Goal: Communication & Community: Ask a question

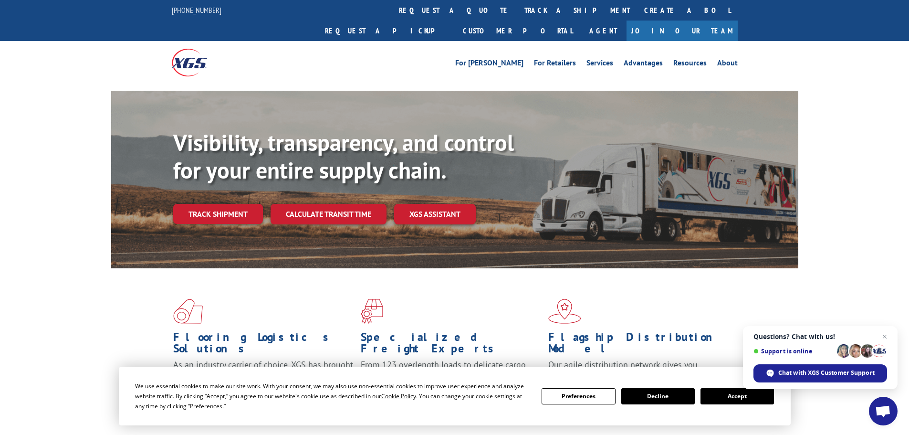
click at [739, 398] on button "Accept" at bounding box center [738, 396] width 74 height 16
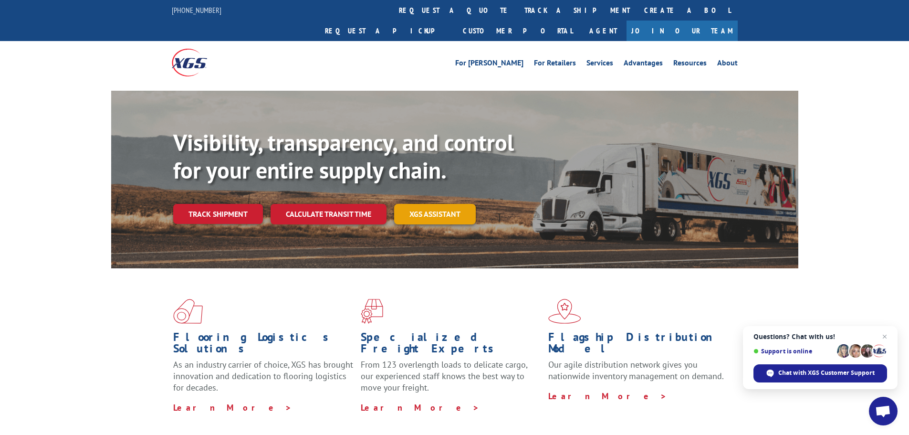
click at [441, 204] on link "XGS ASSISTANT" at bounding box center [435, 214] width 82 height 21
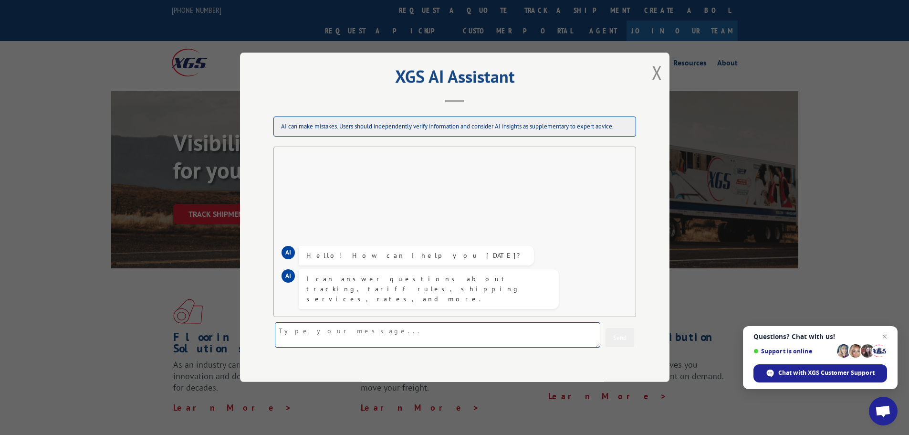
click at [342, 326] on textarea at bounding box center [438, 335] width 326 height 25
click at [356, 336] on textarea at bounding box center [438, 335] width 326 height 25
click at [399, 334] on textarea "I need a pick up of a roll of carpet" at bounding box center [438, 335] width 326 height 25
paste textarea "RA 64173795"
click at [345, 341] on textarea "I need a pick up of a roll of carpet from CFI at [STREET_ADDRESS][GEOGRAPHIC_DA…" at bounding box center [438, 335] width 326 height 25
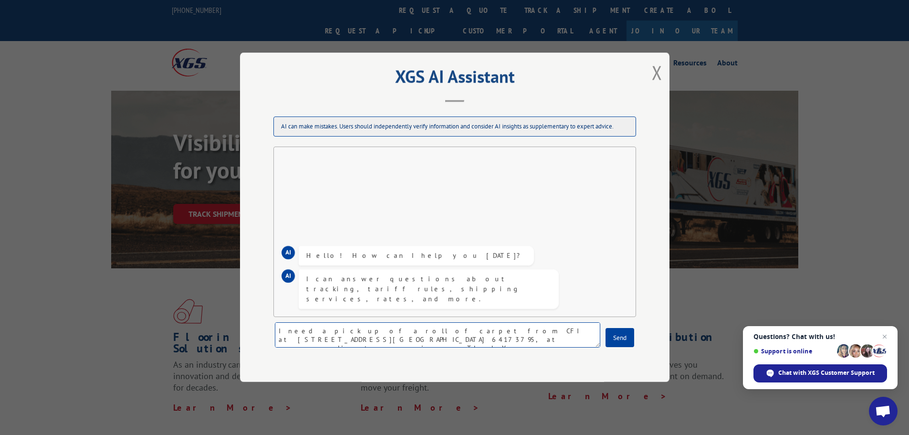
click at [429, 338] on textarea "I need a pick up of a roll of carpet from CFI at [STREET_ADDRESS][GEOGRAPHIC_DA…" at bounding box center [438, 335] width 326 height 25
click at [310, 339] on textarea "I need a pick up of a roll of carpet from CFI at [STREET_ADDRESS][GEOGRAPHIC_DA…" at bounding box center [438, 335] width 326 height 25
type textarea "I need a pick up of a roll of carpet from CFI at [STREET_ADDRESS][GEOGRAPHIC_DA…"
click at [483, 341] on textarea "I need a pick up of a roll of carpet from CFI at [STREET_ADDRESS][GEOGRAPHIC_DA…" at bounding box center [438, 335] width 326 height 25
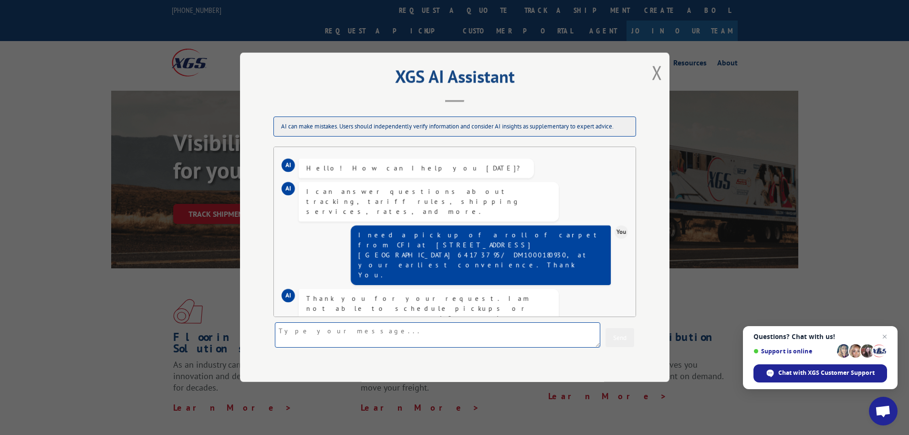
scroll to position [19, 0]
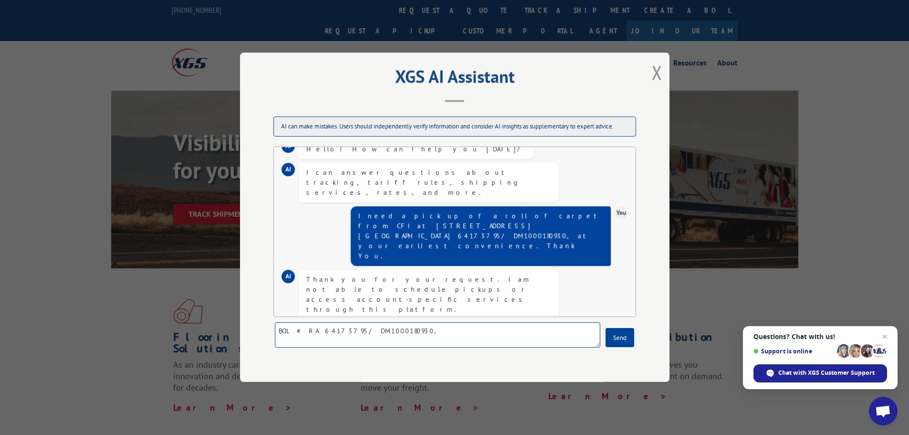
paste textarea "[PERSON_NAME] COS Home Depot [STREET_ADDRESS][US_STATE] E-Mail [EMAIL_ADDRESS][…"
type textarea "BOL # RA 64173795/ DM1000180930,                                           [PER…"
click at [623, 336] on button "Send" at bounding box center [620, 337] width 29 height 19
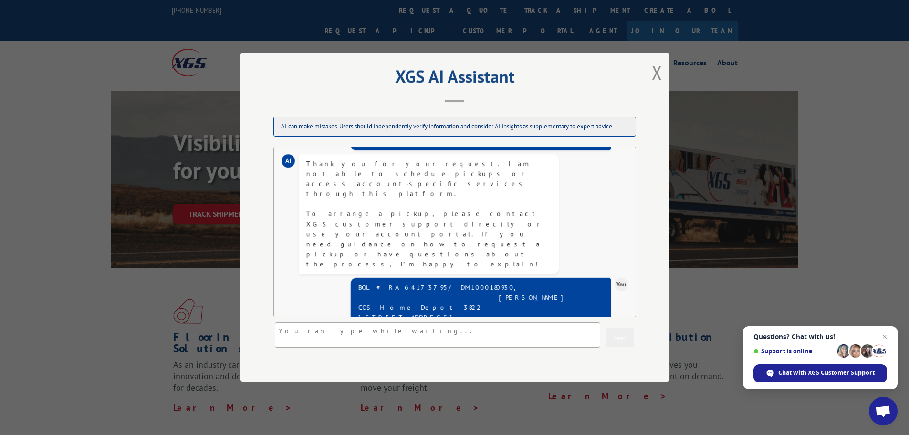
scroll to position [196, 0]
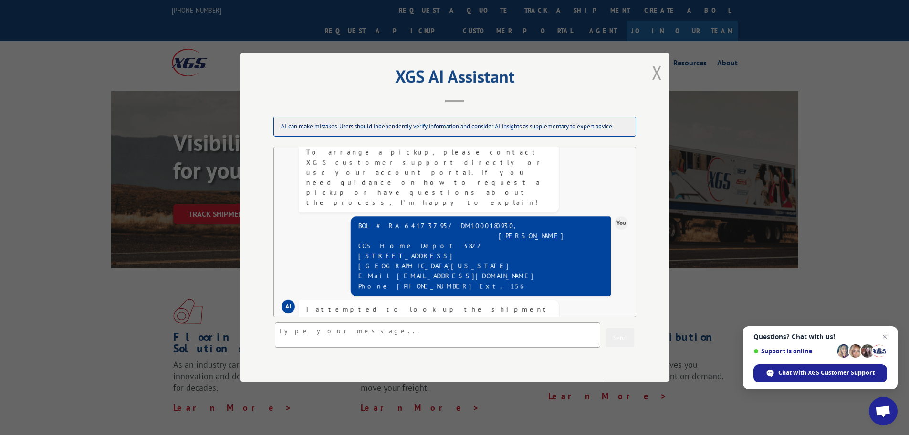
click at [655, 72] on button "Close modal" at bounding box center [657, 72] width 11 height 25
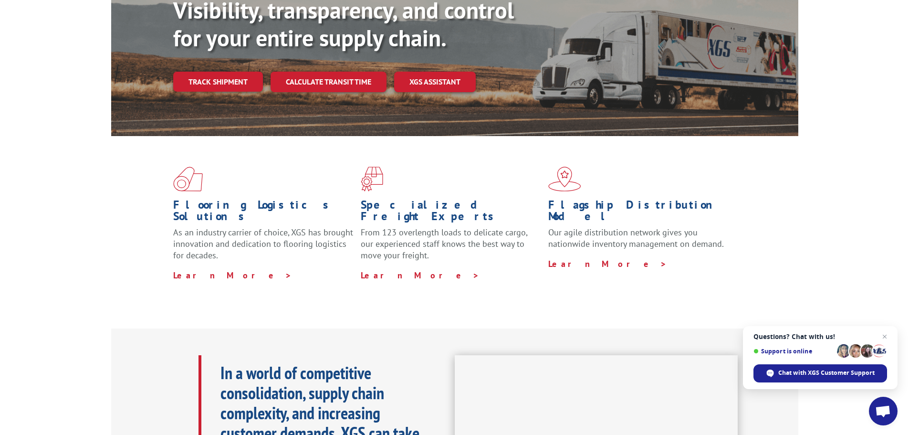
scroll to position [0, 0]
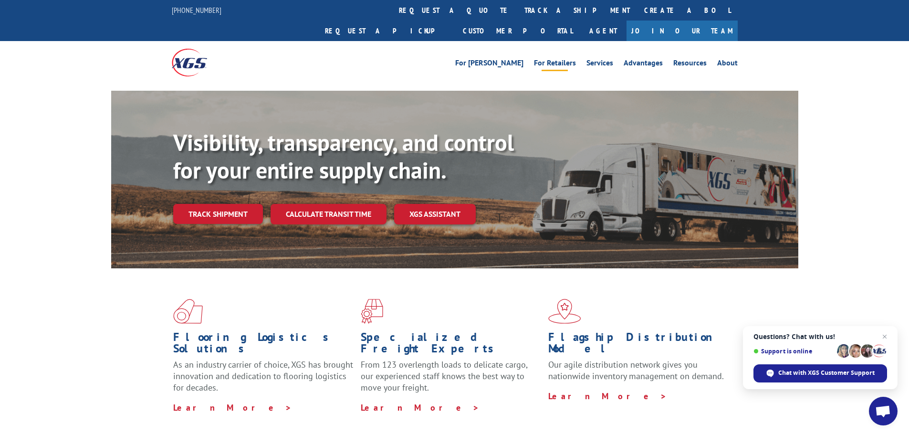
click at [546, 59] on link "For Retailers" at bounding box center [555, 64] width 42 height 11
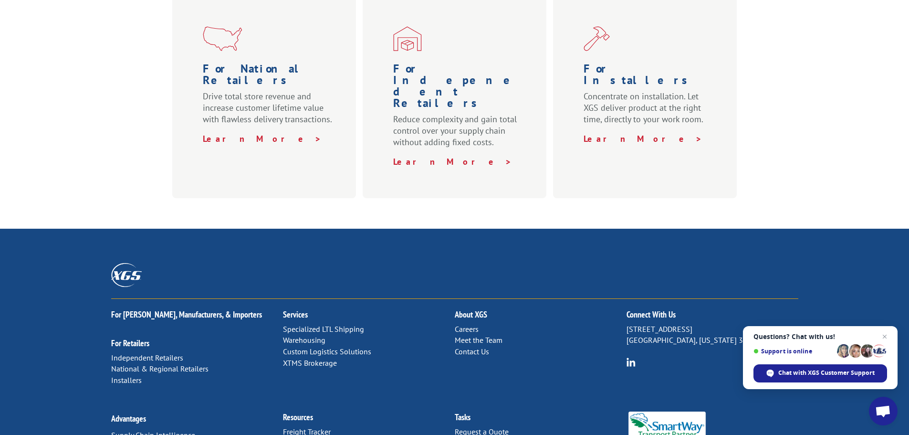
scroll to position [472, 0]
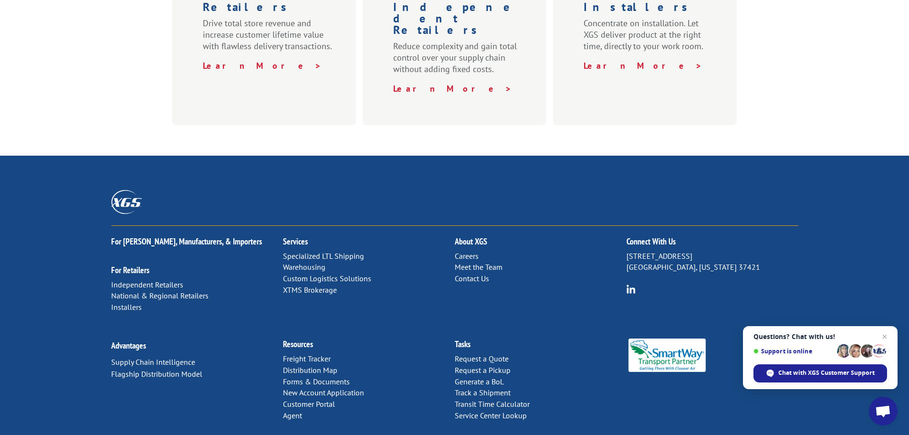
click at [317, 399] on link "Customer Portal" at bounding box center [309, 404] width 52 height 10
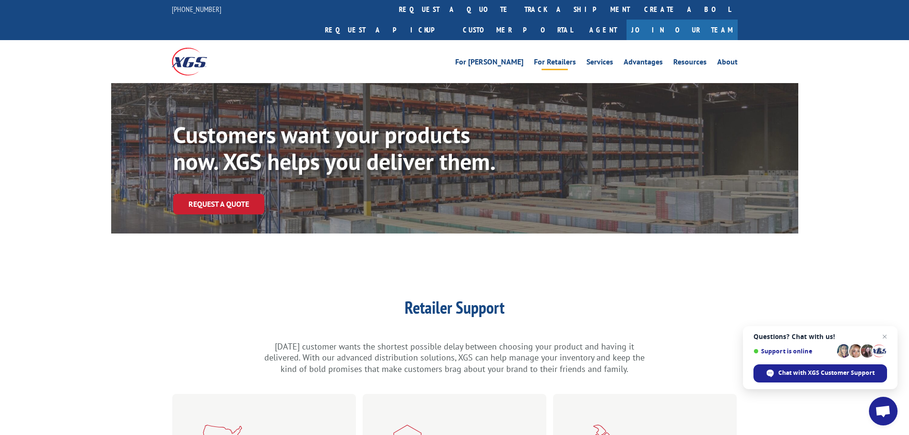
scroll to position [0, 0]
